Goal: Obtain resource: Obtain resource

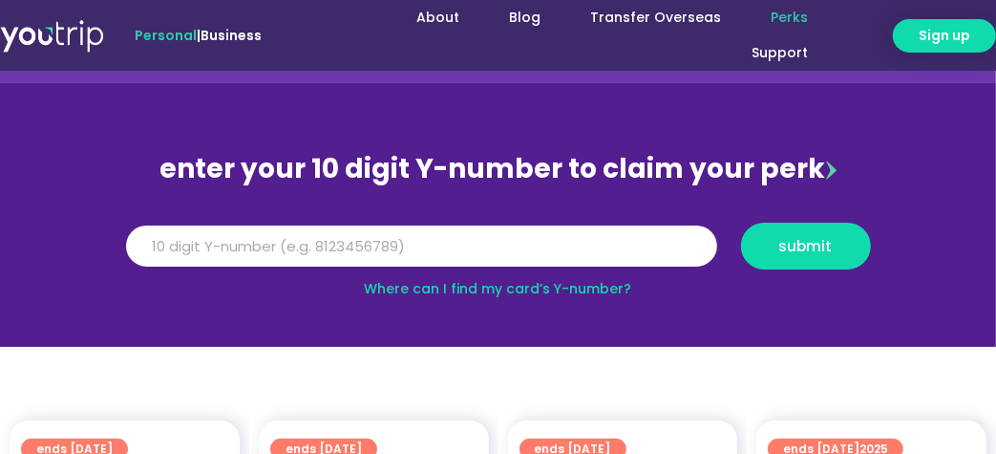
scroll to position [95, 0]
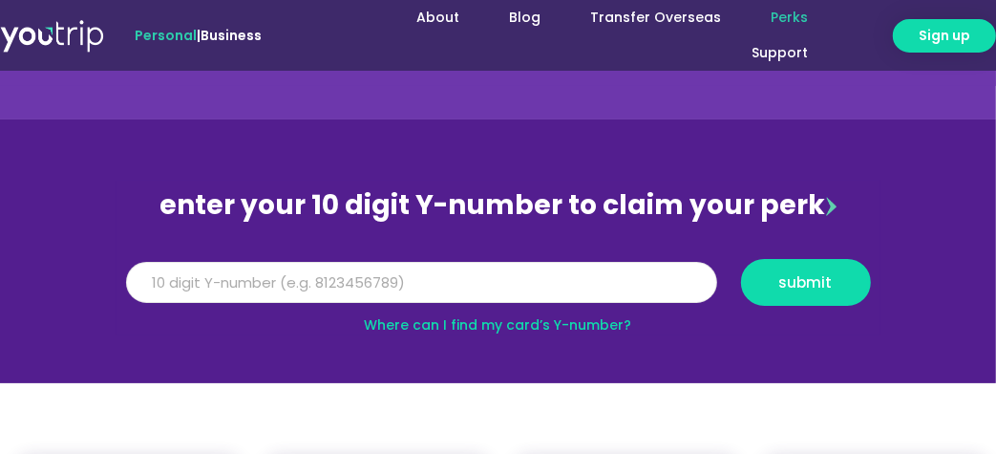
click at [266, 272] on input "Y Number" at bounding box center [421, 283] width 591 height 42
click at [853, 284] on span "submit" at bounding box center [805, 282] width 97 height 14
click at [202, 275] on input "[CREDIT_CARD_NUMBER]" at bounding box center [421, 283] width 591 height 42
click at [717, 345] on section "enter your 10 digit Y-number to claim your perk Y Number [CREDIT_CARD_NUMBER] s…" at bounding box center [498, 251] width 996 height 264
click at [500, 319] on link "Where can I find my card’s Y-number?" at bounding box center [498, 324] width 267 height 19
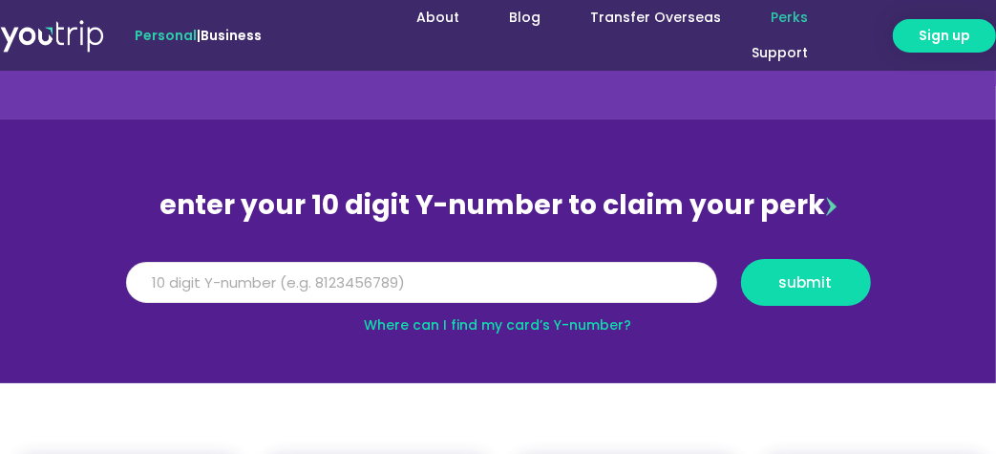
drag, startPoint x: 296, startPoint y: 275, endPoint x: 96, endPoint y: 275, distance: 200.6
click at [96, 275] on section "enter your 10 digit Y-number to claim your perk Y Number [CREDIT_CARD_NUMBER] s…" at bounding box center [498, 251] width 996 height 264
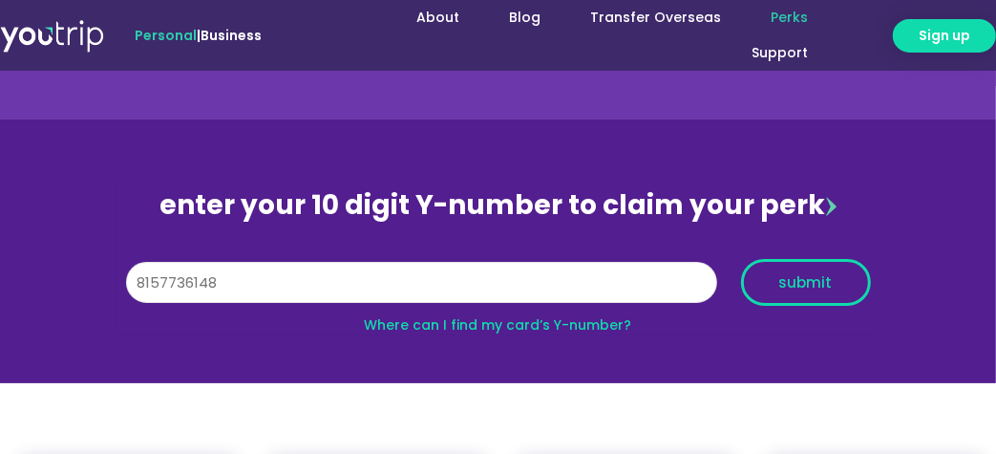
type input "8157736148"
click at [786, 279] on span "submit" at bounding box center [805, 282] width 53 height 14
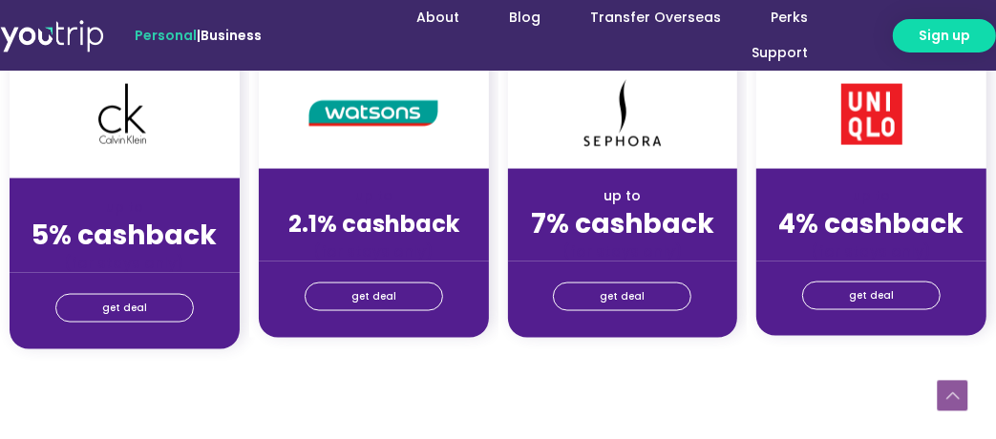
scroll to position [1624, 0]
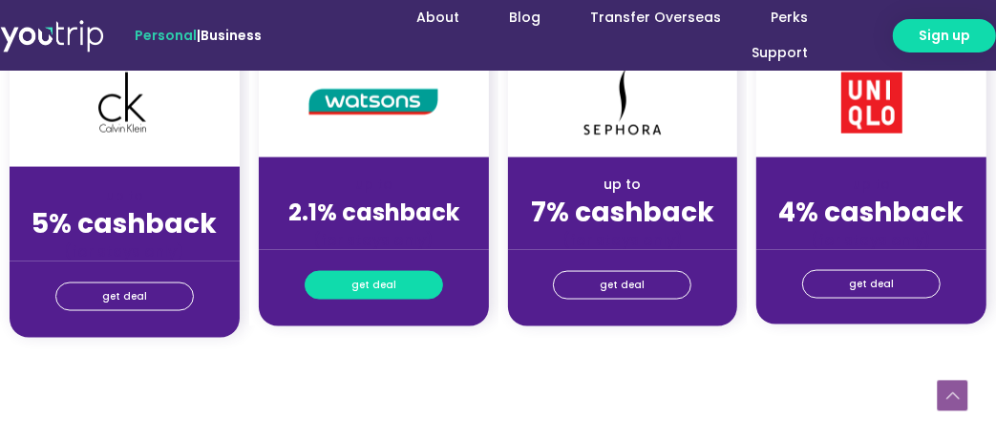
click at [388, 285] on span "get deal" at bounding box center [373, 285] width 45 height 27
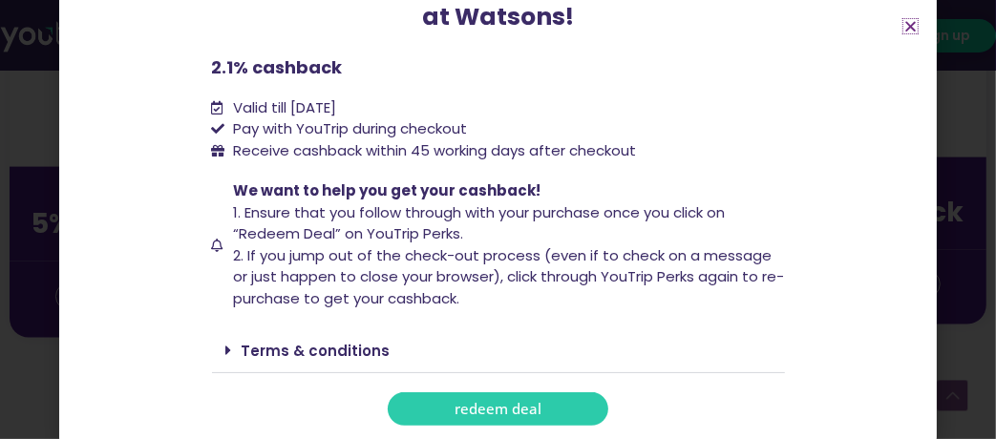
scroll to position [1815, 0]
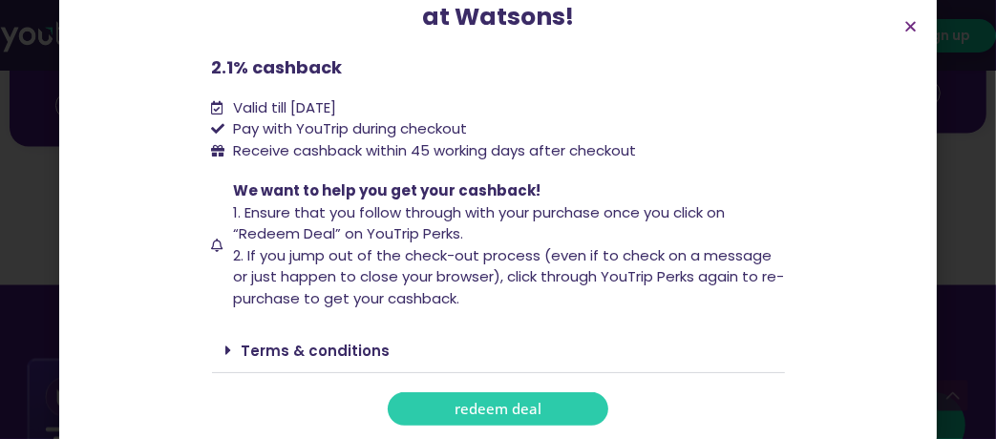
click at [466, 402] on span "redeem deal" at bounding box center [498, 409] width 87 height 14
